Goal: Task Accomplishment & Management: Manage account settings

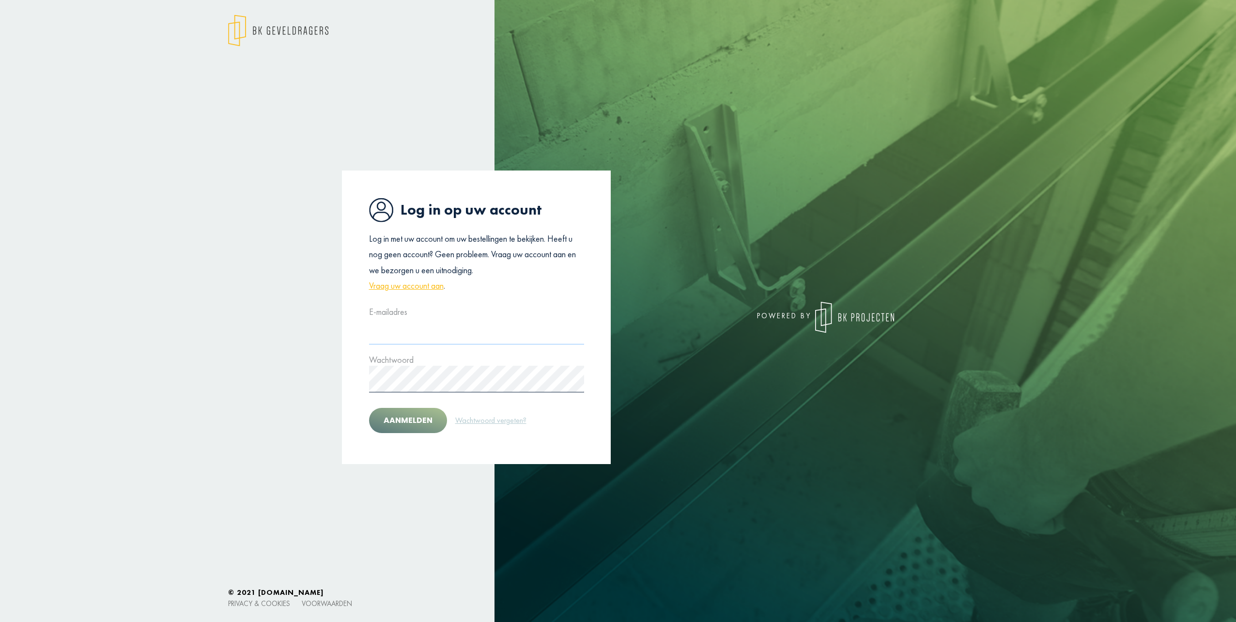
type input "**********"
click at [371, 430] on div "Aanmelden Wachtwoord vergeten?" at bounding box center [476, 418] width 215 height 37
click at [410, 425] on button "Aanmelden" at bounding box center [408, 420] width 78 height 25
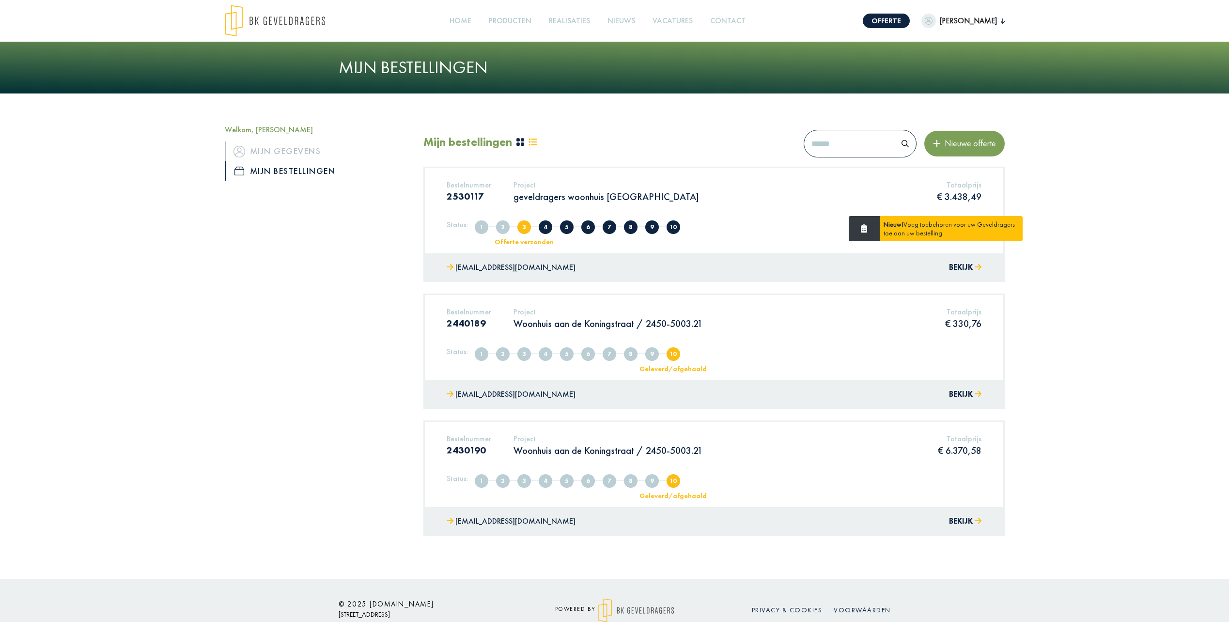
click at [636, 198] on p "geveldragers woonhuis [GEOGRAPHIC_DATA]" at bounding box center [605, 196] width 185 height 13
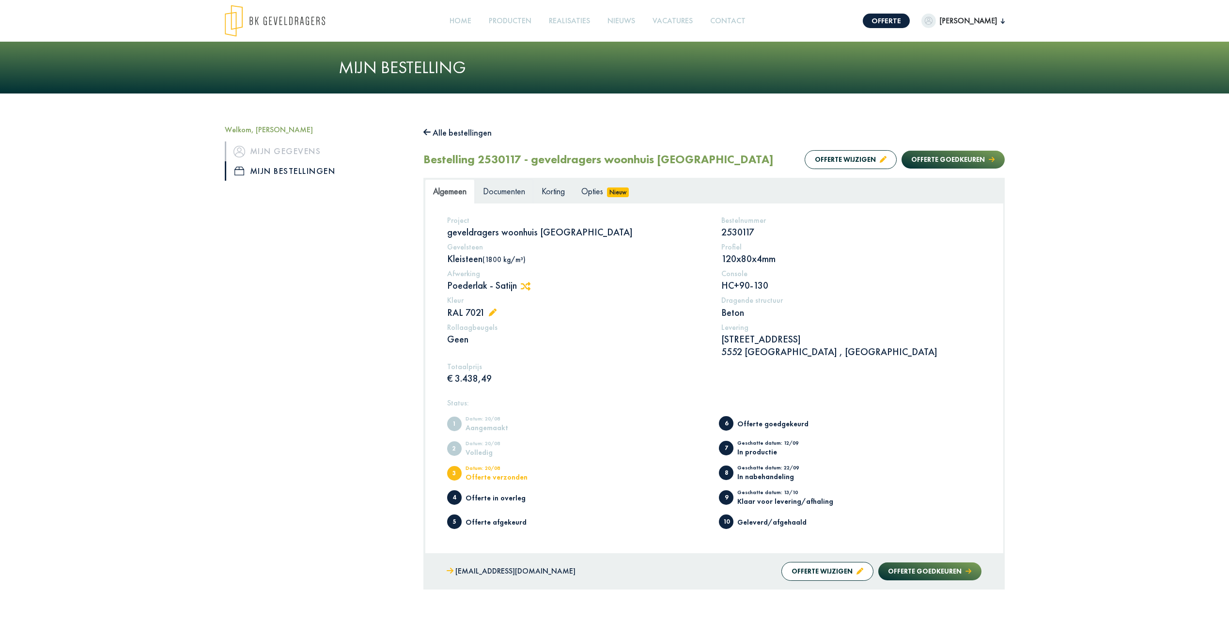
click at [499, 195] on span "Documenten" at bounding box center [504, 190] width 42 height 11
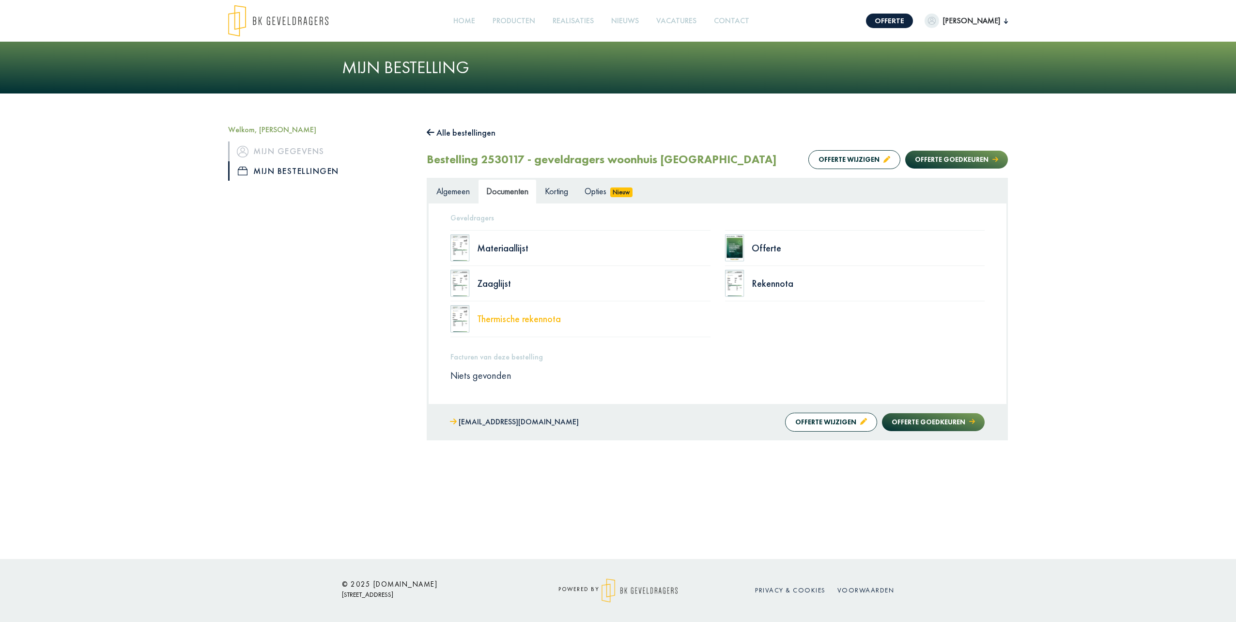
click at [523, 319] on div "Thermische rekennota" at bounding box center [593, 319] width 233 height 10
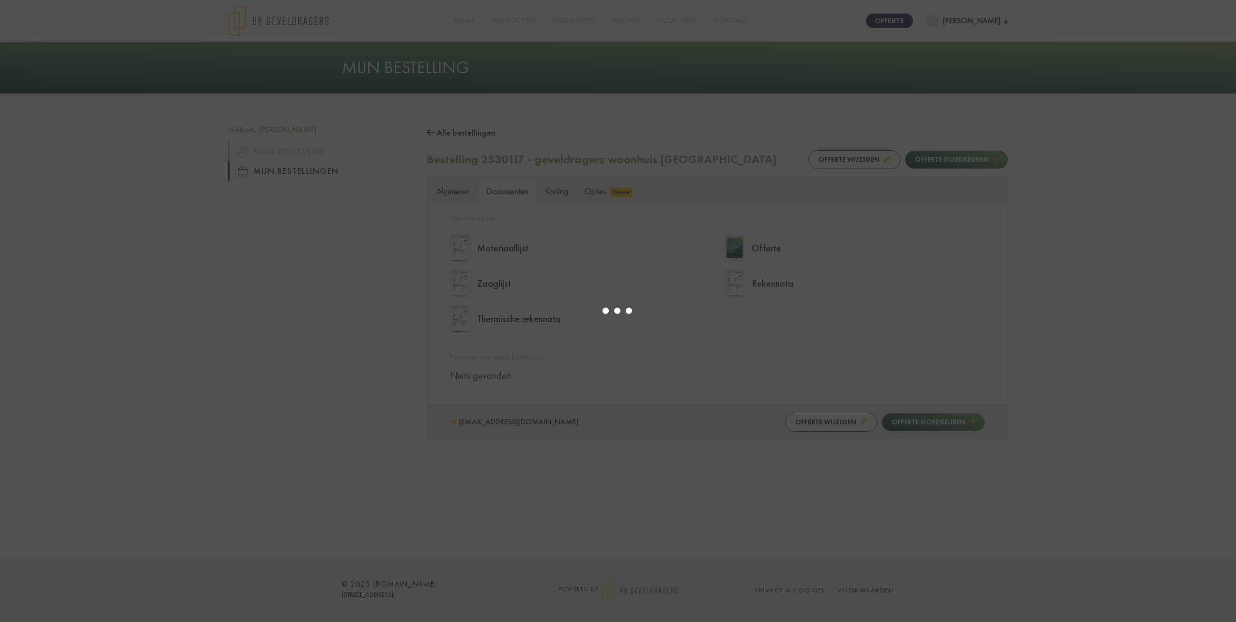
select select "******"
click at [774, 248] on div at bounding box center [618, 311] width 1236 height 622
type input "*"
select select "****"
type input "*"
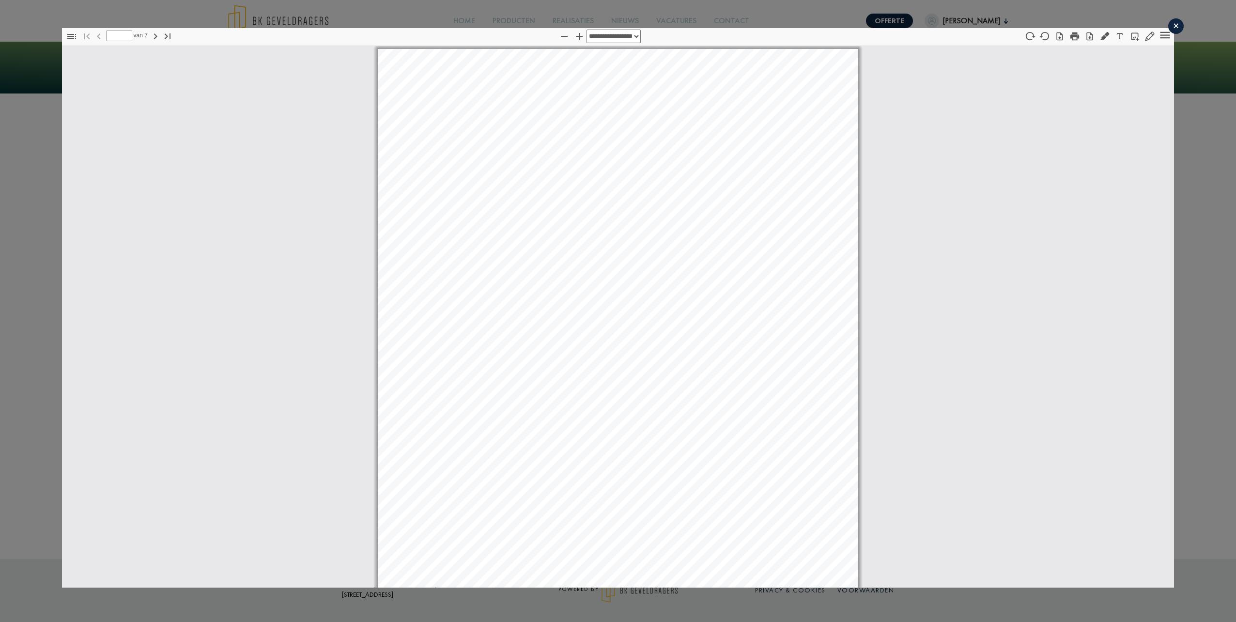
scroll to position [5, 0]
select select "****"
click at [1168, 24] on div "×" at bounding box center [1175, 25] width 15 height 15
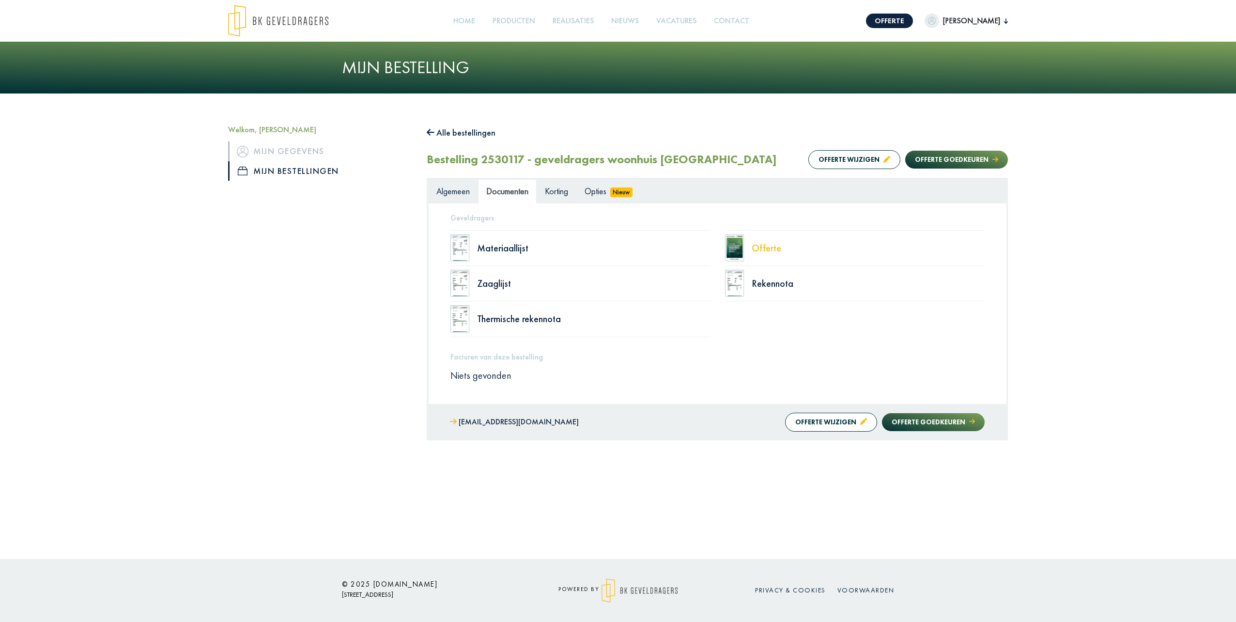
click at [763, 246] on div "Offerte" at bounding box center [868, 248] width 233 height 10
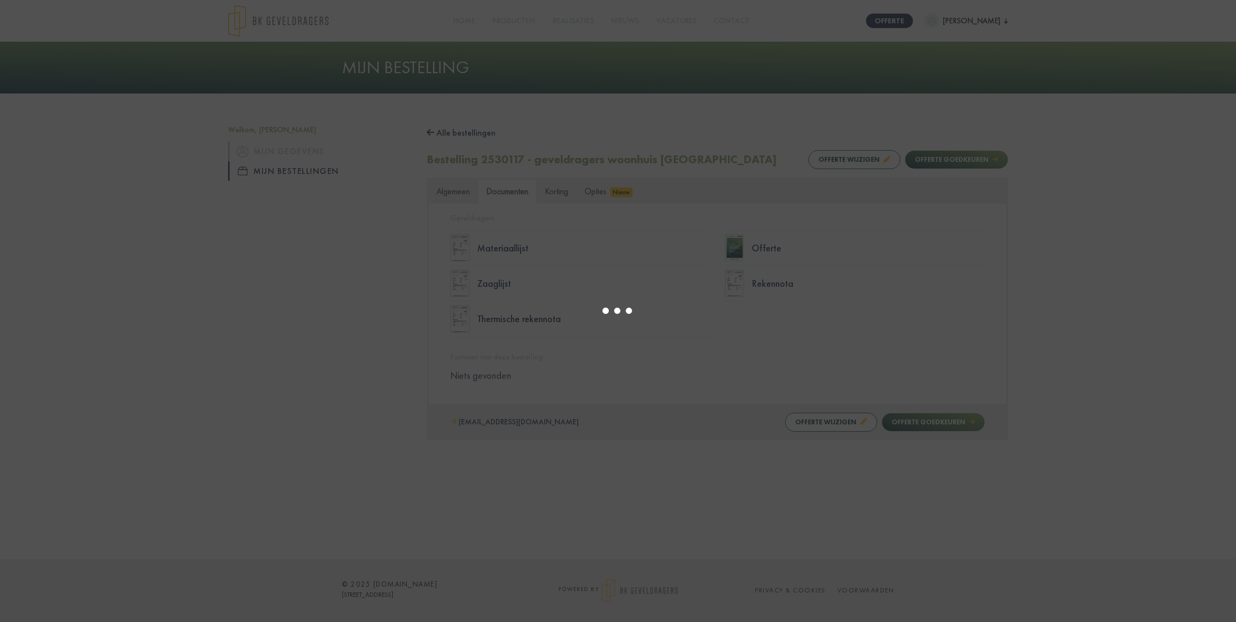
select select "****"
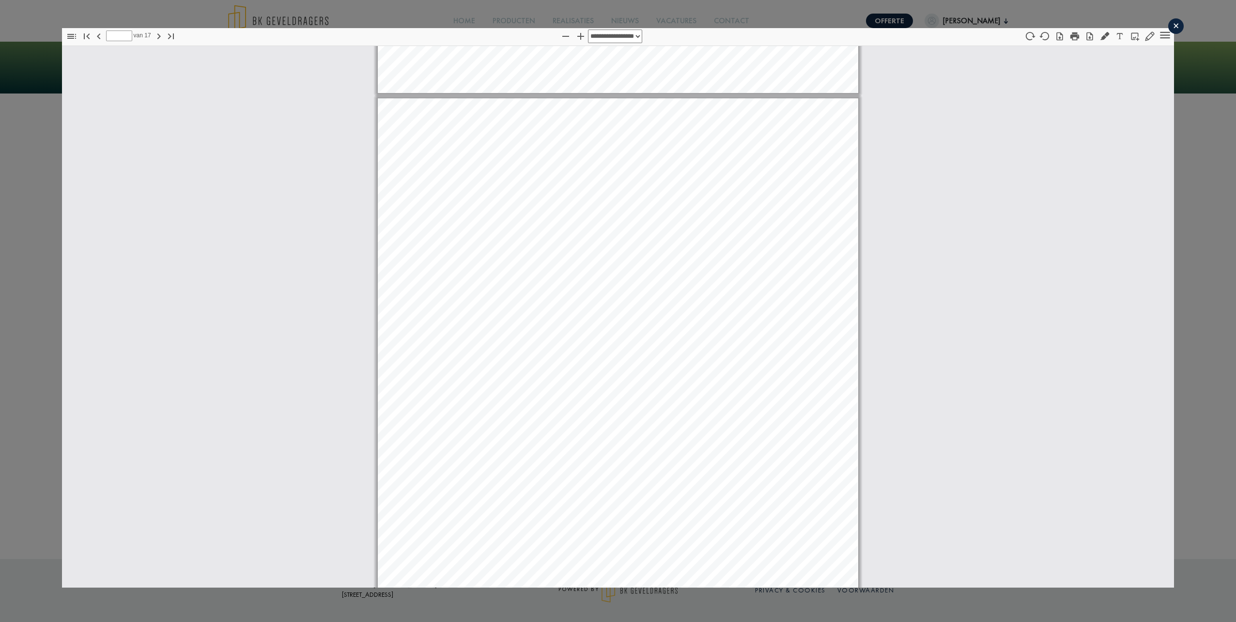
scroll to position [4972, 0]
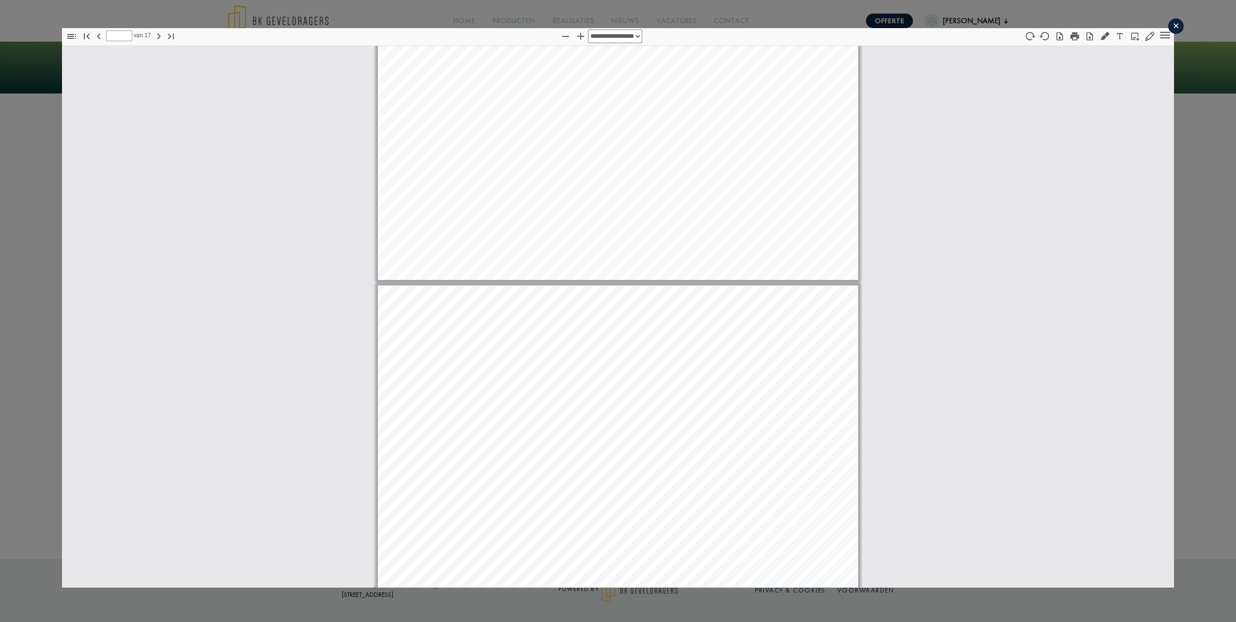
type input "*"
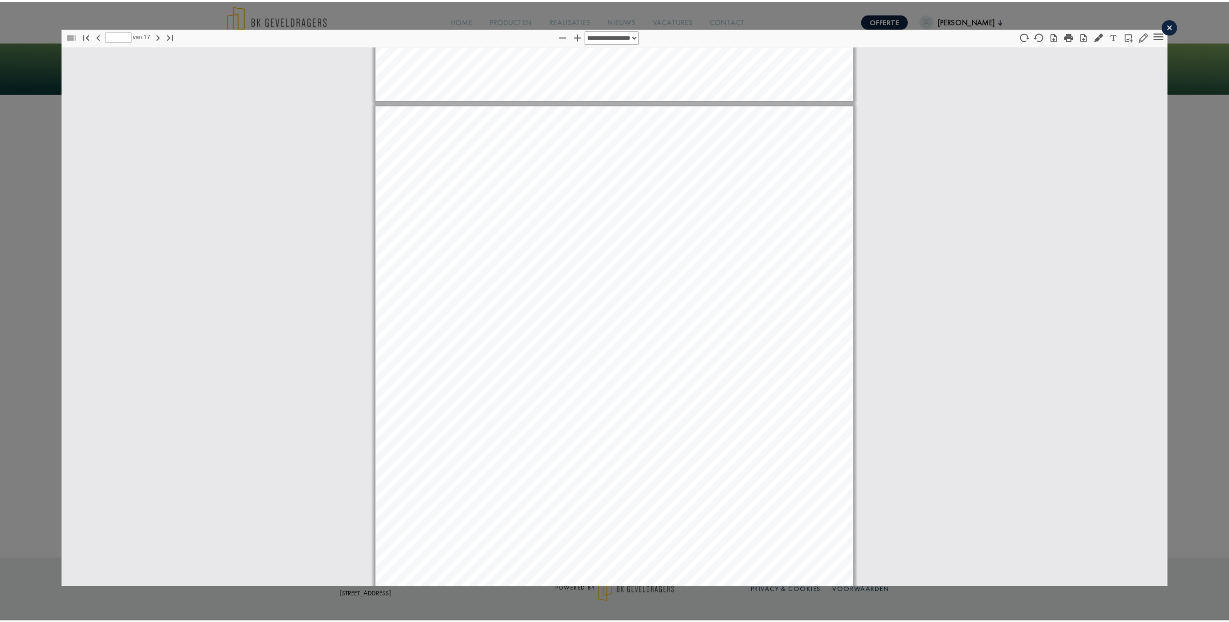
scroll to position [5650, 0]
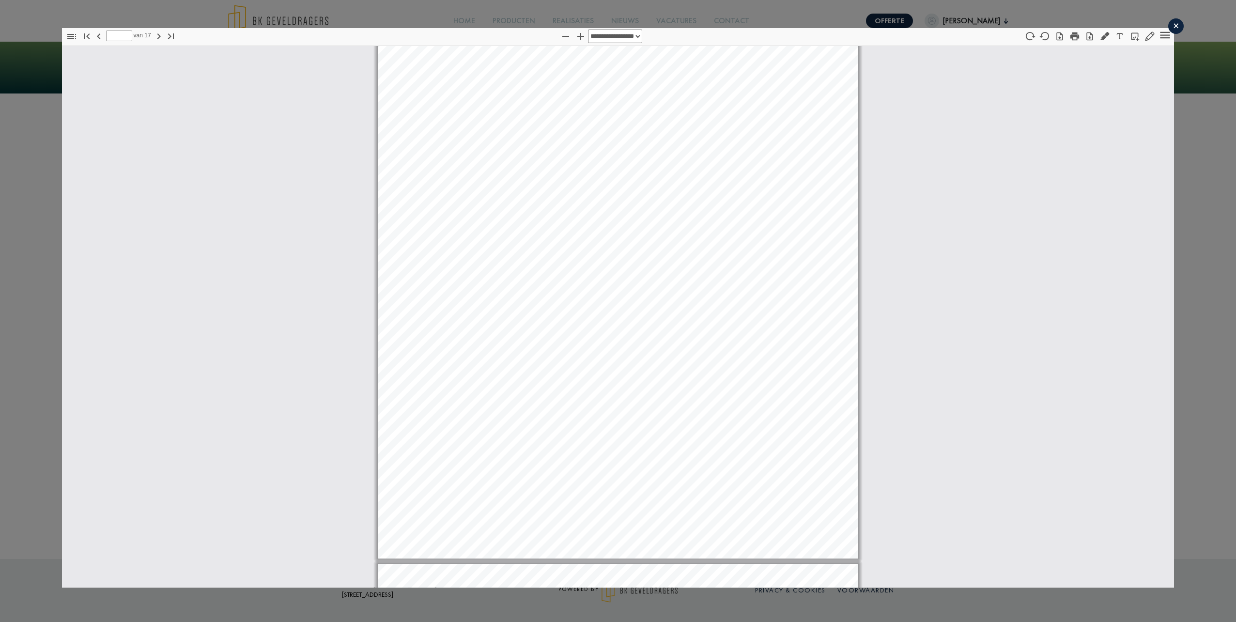
click at [1168, 29] on div "×" at bounding box center [1175, 25] width 15 height 15
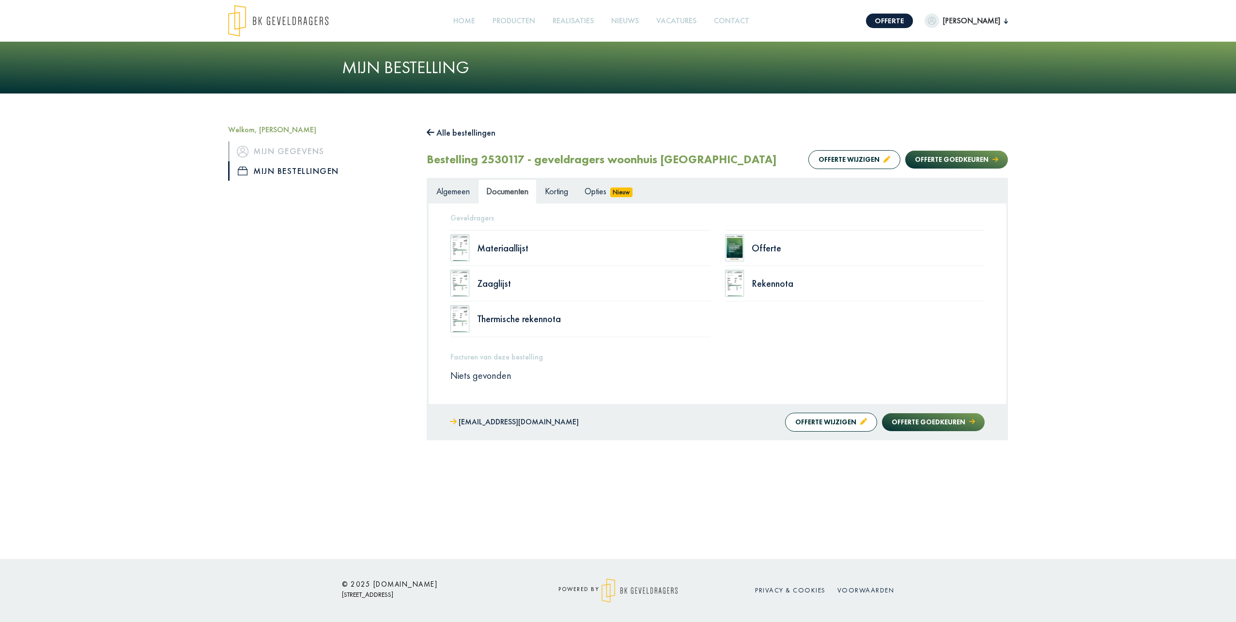
click at [453, 191] on span "Algemeen" at bounding box center [452, 190] width 33 height 11
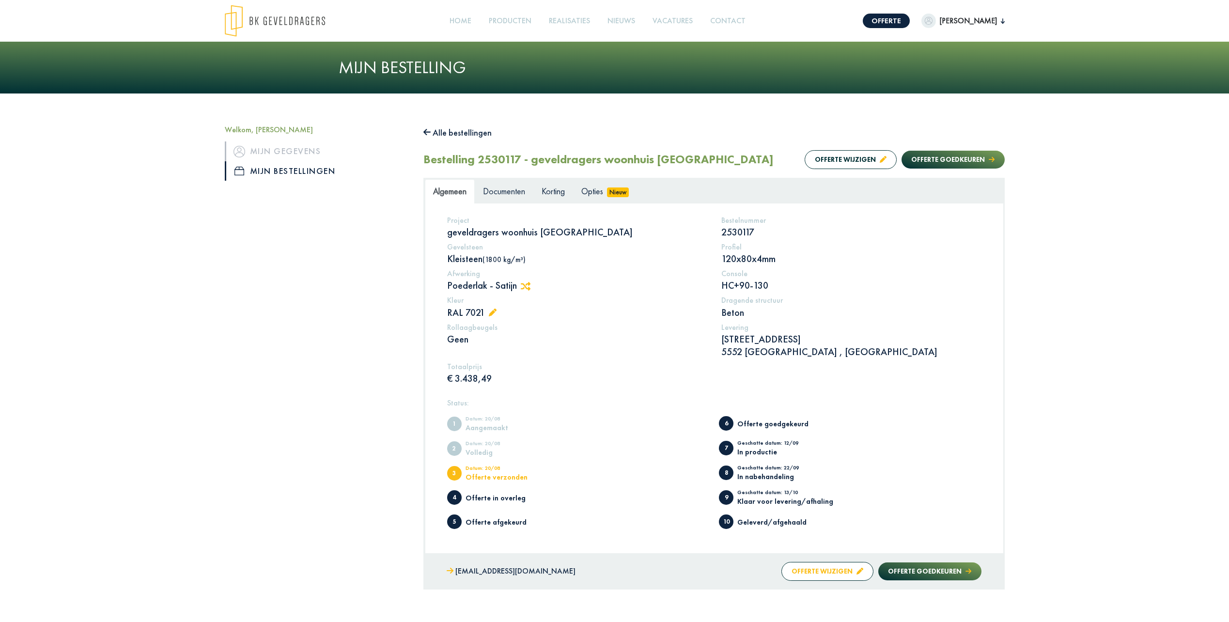
click at [822, 568] on button "Offerte wijzigen" at bounding box center [827, 571] width 92 height 19
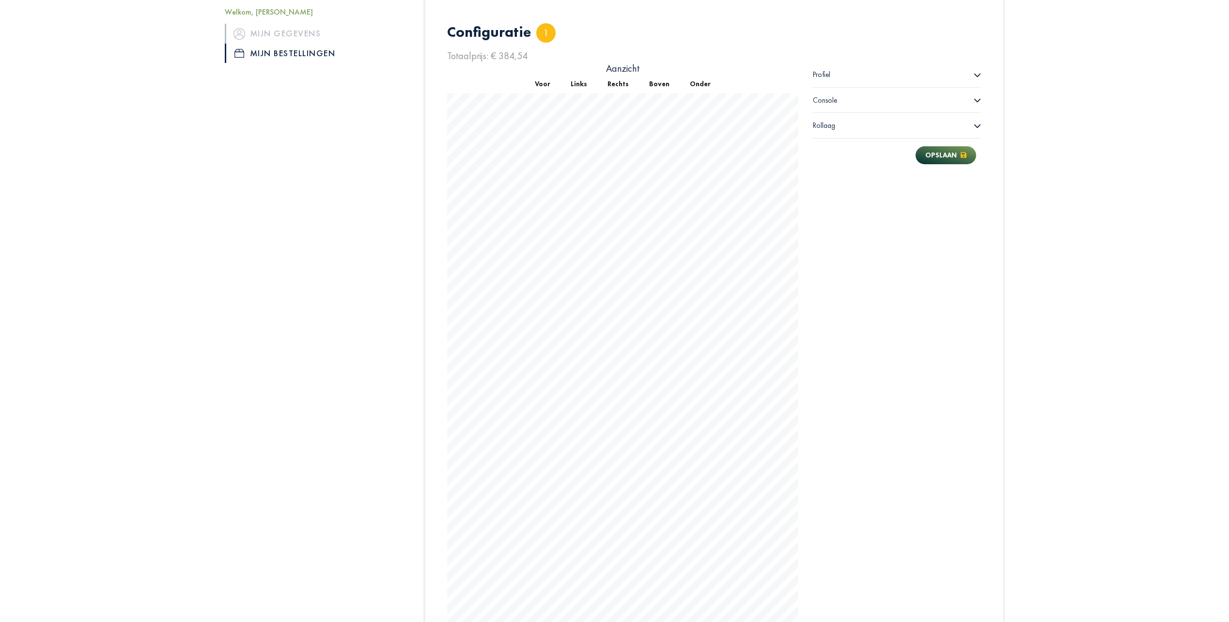
scroll to position [666, 0]
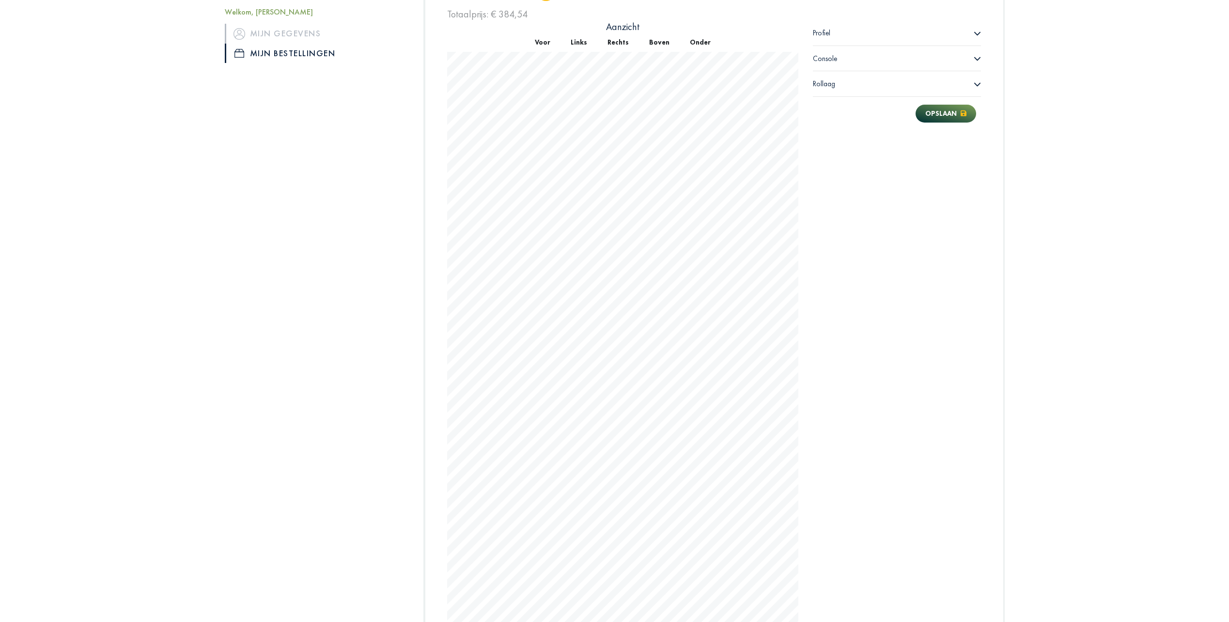
click at [853, 32] on div "Profiel" at bounding box center [897, 32] width 169 height 25
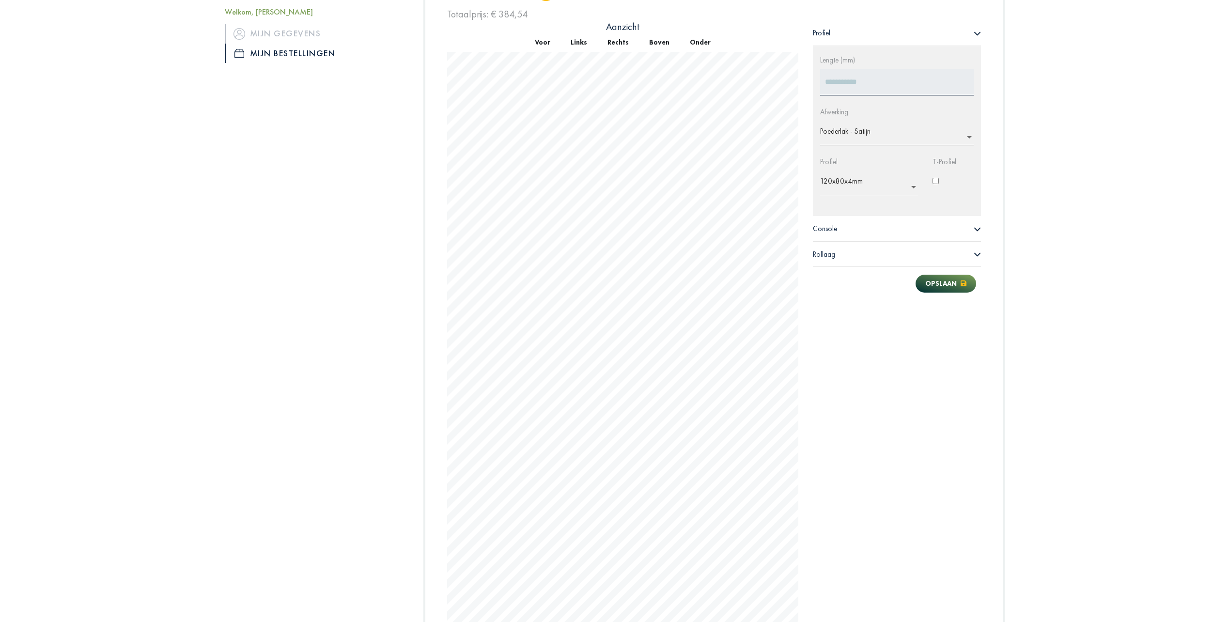
click at [888, 231] on div "Console" at bounding box center [897, 228] width 169 height 25
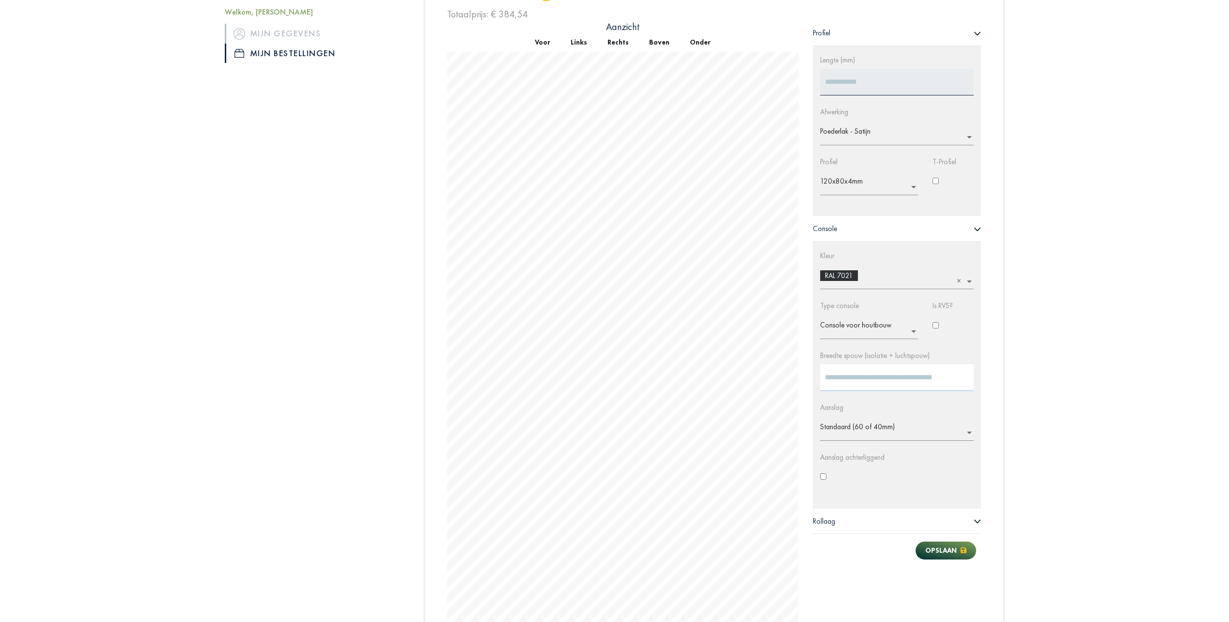
drag, startPoint x: 857, startPoint y: 378, endPoint x: 815, endPoint y: 384, distance: 42.5
click at [815, 384] on div "Breedte spouw (isolatie + luchtspouw) **" at bounding box center [897, 377] width 169 height 52
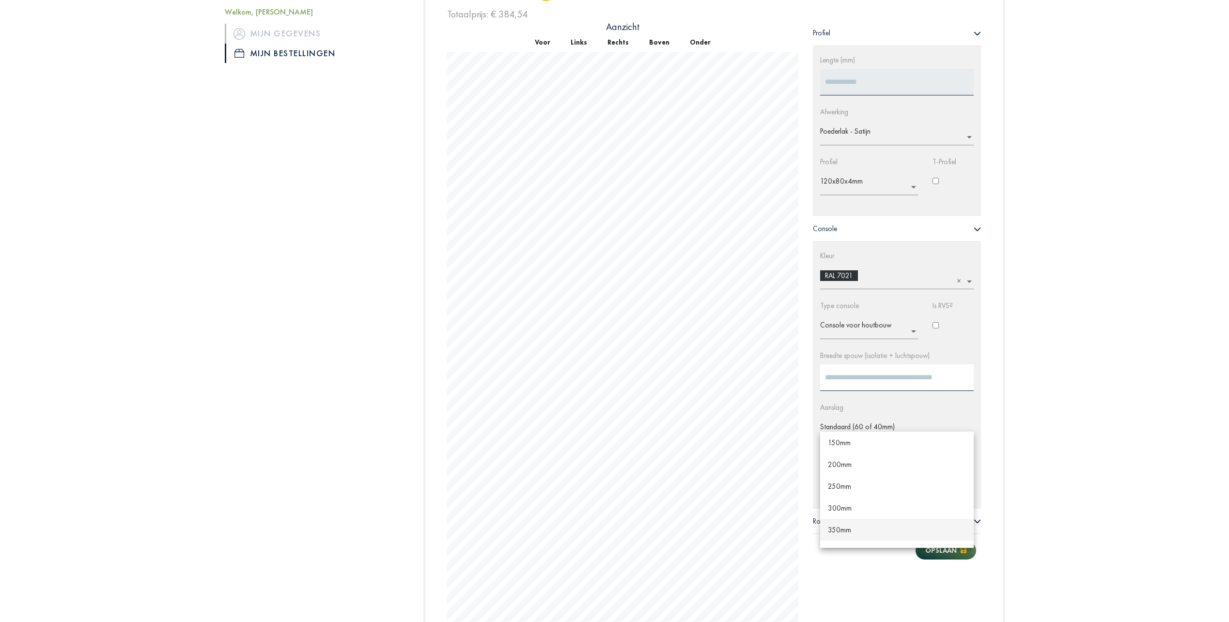
click at [937, 432] on ng-select "× Standaard (60 of 40mm) 150mm 200mm 250mm 300mm 350mm 400mm 450mm 500mm 550mm …" at bounding box center [897, 427] width 154 height 25
click at [1015, 423] on div "Welkom, [PERSON_NAME] gegevens Mijn bestellingen Alle bestellingen Bestelling 2…" at bounding box center [615, 78] width 814 height 1238
click at [861, 434] on ng-select "× Standaard (60 of 40mm) 150mm 200mm 250mm 300mm 350mm 400mm 450mm 500mm 550mm …" at bounding box center [897, 427] width 154 height 25
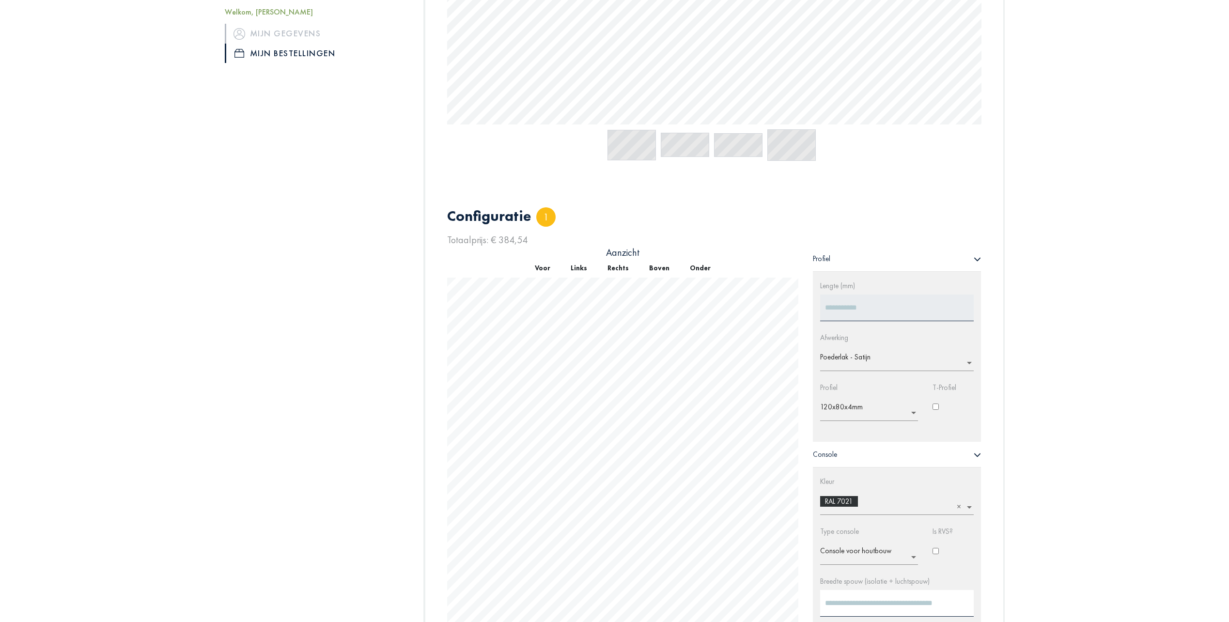
scroll to position [666, 0]
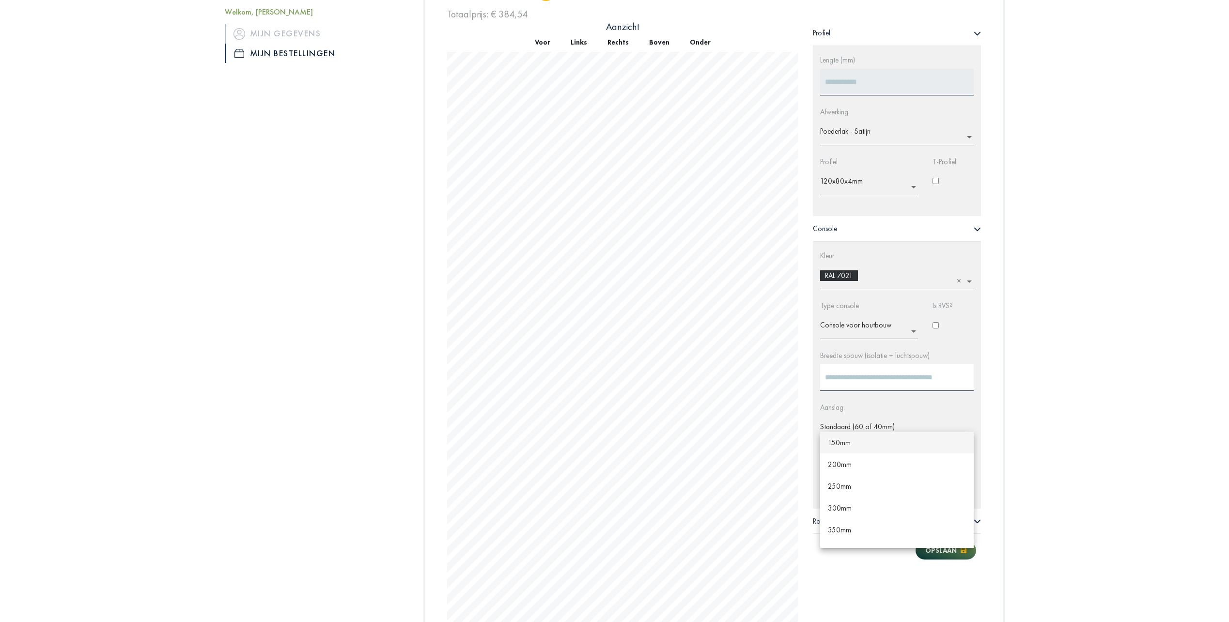
click at [853, 444] on div "150mm" at bounding box center [897, 442] width 154 height 22
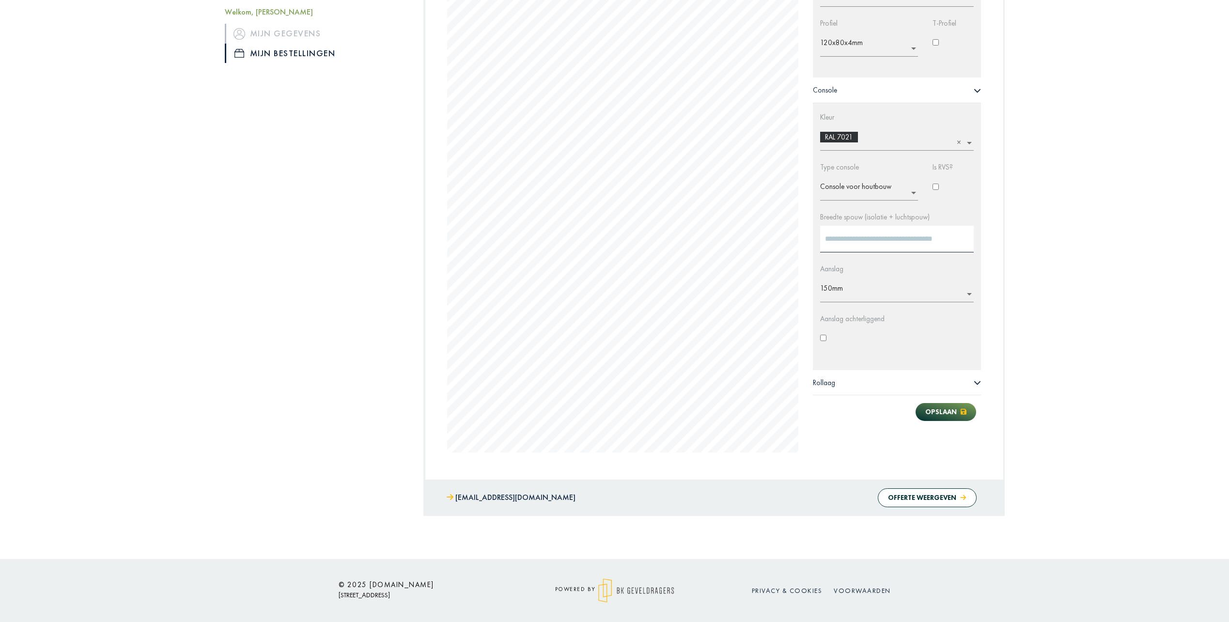
scroll to position [630, 0]
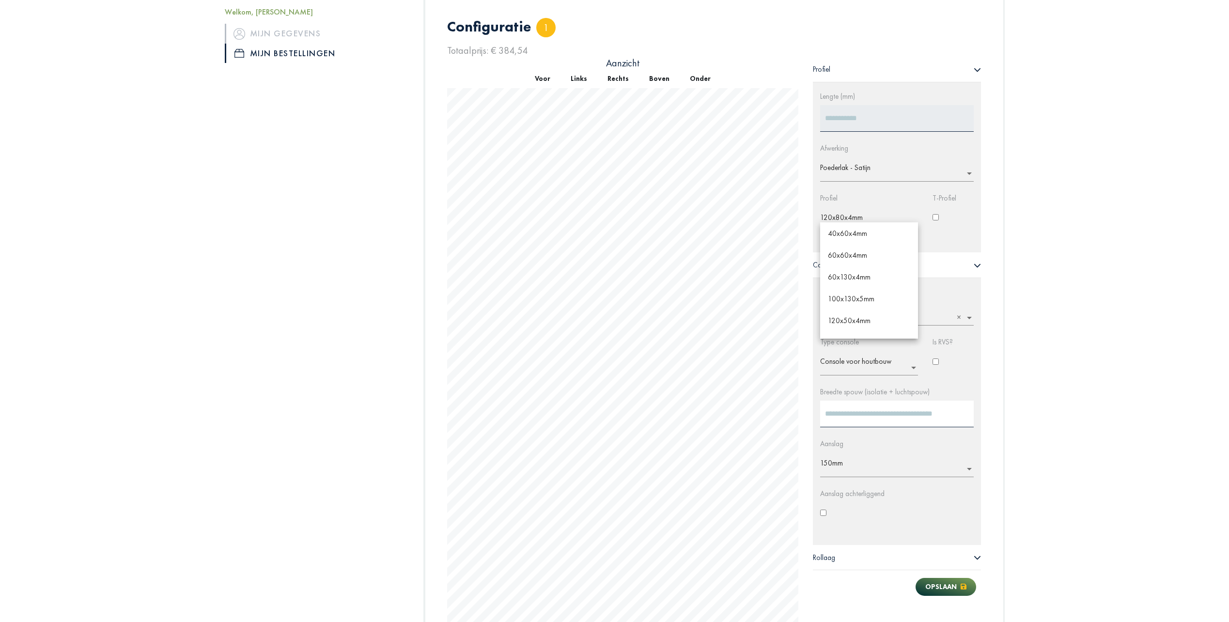
click at [890, 226] on ng-select "× 120x80x4mm 40x60x4mm 60x60x4mm 60x130x4mm 100x130x5mm 120x50x4mm 120x60x4mm 1…" at bounding box center [869, 218] width 98 height 25
click at [876, 248] on div "120x90x4mm" at bounding box center [869, 255] width 98 height 22
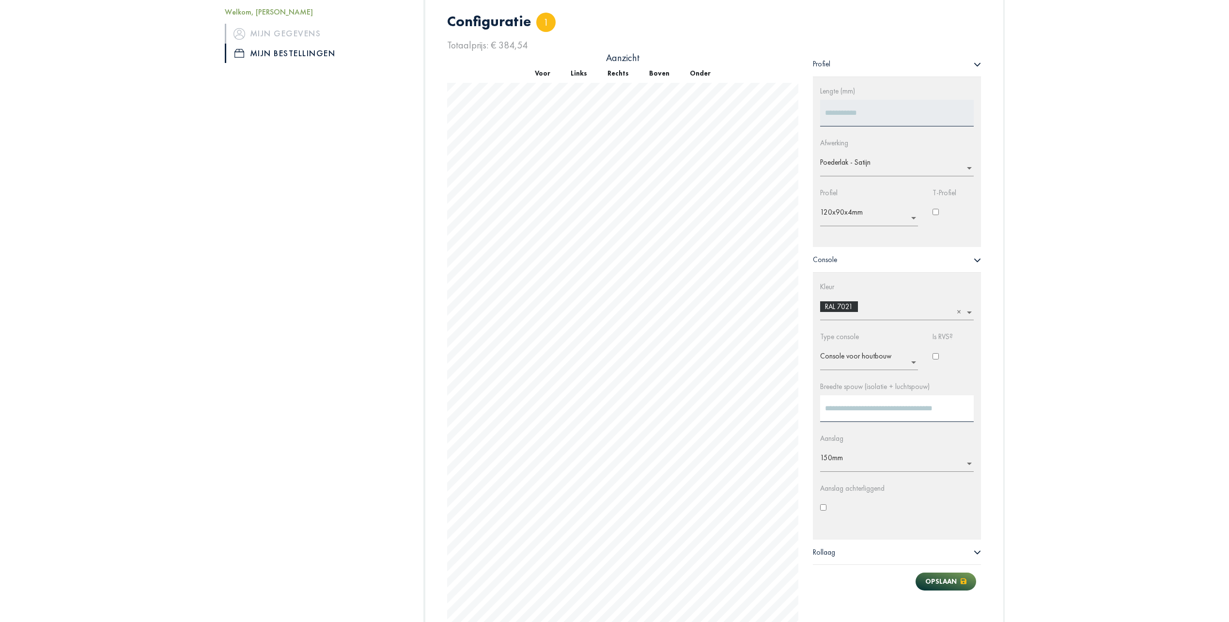
scroll to position [660, 0]
